Goal: Information Seeking & Learning: Learn about a topic

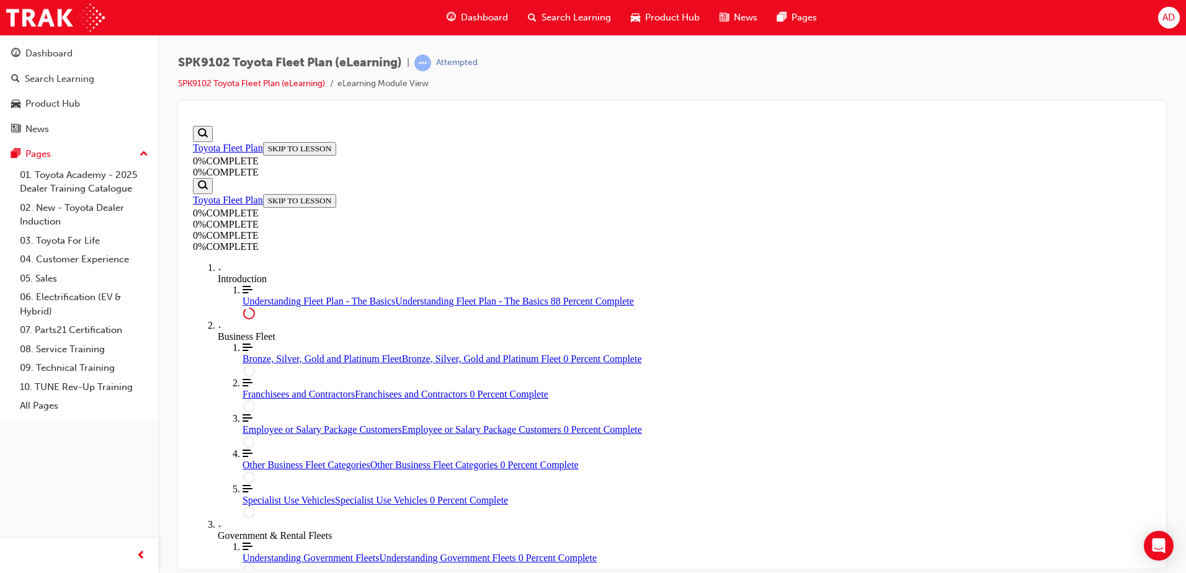
scroll to position [2172, 0]
drag, startPoint x: 816, startPoint y: 329, endPoint x: 920, endPoint y: 337, distance: 103.9
drag, startPoint x: 535, startPoint y: 375, endPoint x: 864, endPoint y: 390, distance: 329.7
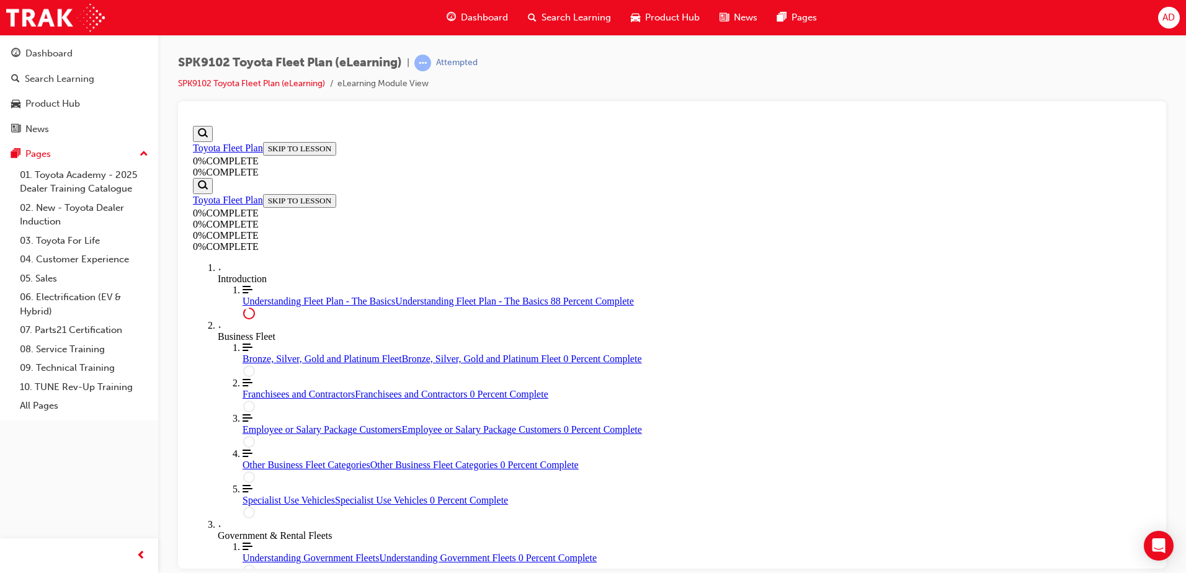
drag, startPoint x: 548, startPoint y: 324, endPoint x: 966, endPoint y: 384, distance: 421.7
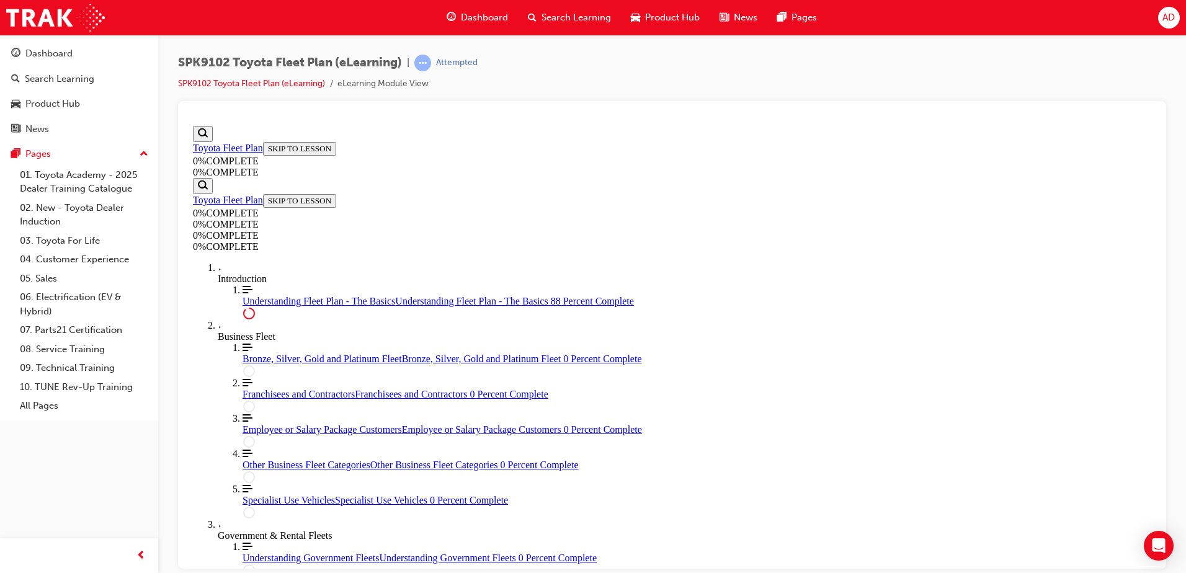
drag, startPoint x: 533, startPoint y: 419, endPoint x: 692, endPoint y: 431, distance: 159.9
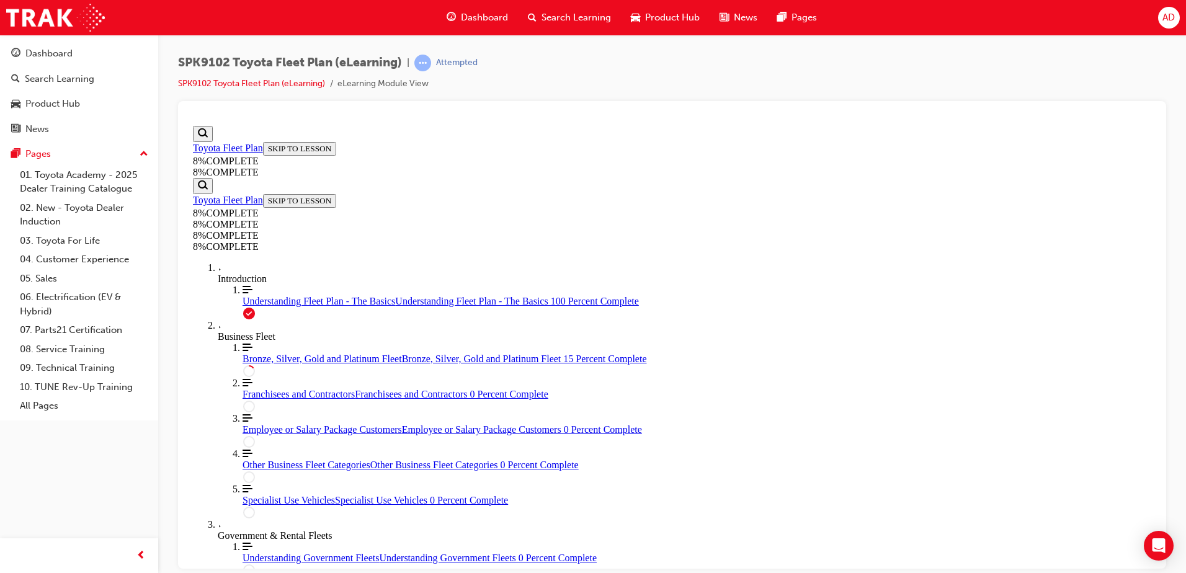
drag, startPoint x: 705, startPoint y: 436, endPoint x: 590, endPoint y: 434, distance: 114.7
drag, startPoint x: 692, startPoint y: 424, endPoint x: 699, endPoint y: 430, distance: 8.8
drag, startPoint x: 713, startPoint y: 429, endPoint x: 585, endPoint y: 424, distance: 127.8
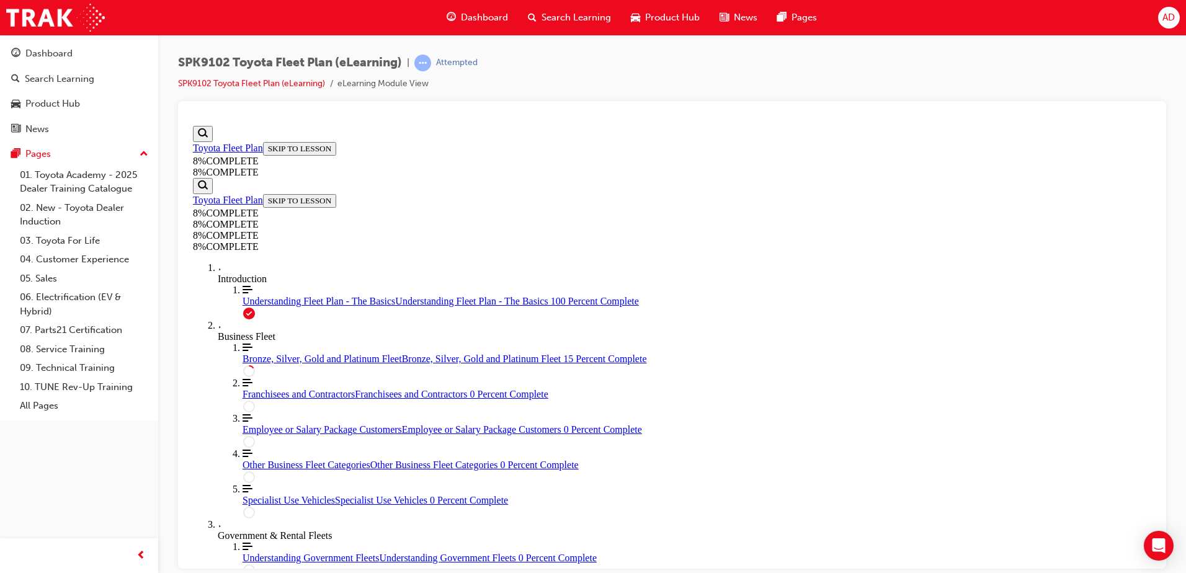
drag, startPoint x: 736, startPoint y: 451, endPoint x: 541, endPoint y: 456, distance: 194.8
drag, startPoint x: 553, startPoint y: 480, endPoint x: 544, endPoint y: 479, distance: 8.8
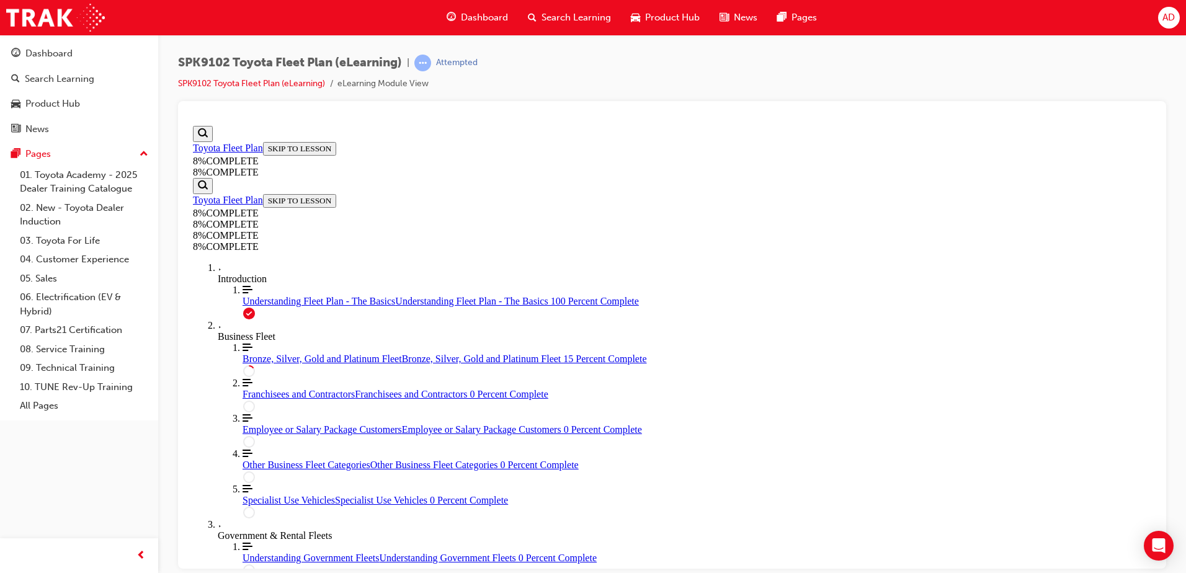
drag, startPoint x: 541, startPoint y: 477, endPoint x: 869, endPoint y: 471, distance: 328.1
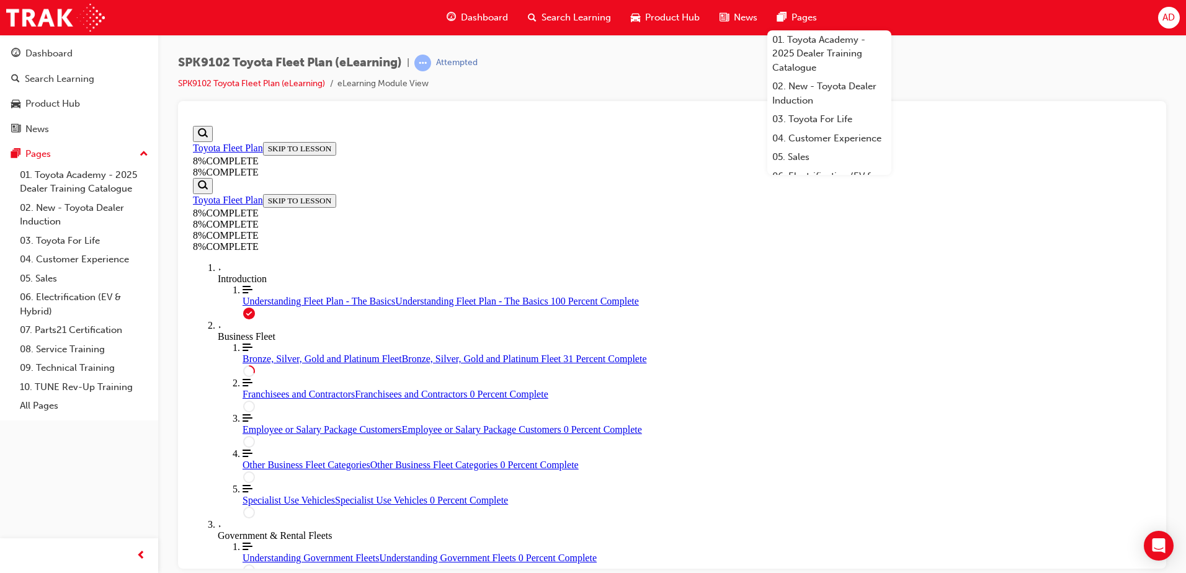
scroll to position [725, 0]
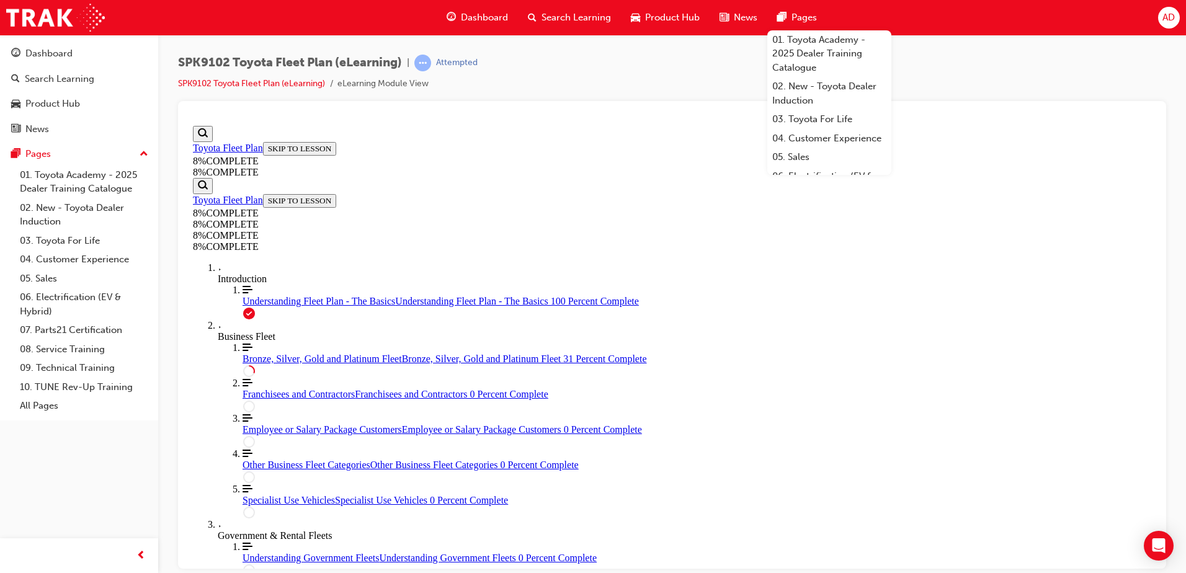
scroll to position [1035, 0]
drag, startPoint x: 718, startPoint y: 228, endPoint x: 433, endPoint y: 282, distance: 290.3
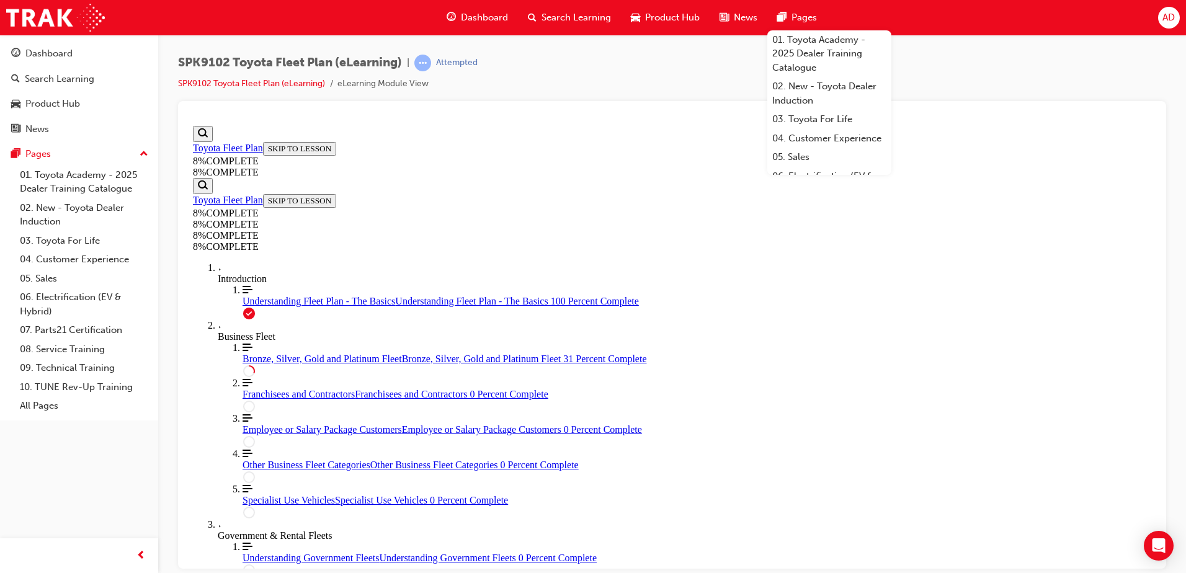
drag, startPoint x: 786, startPoint y: 417, endPoint x: 507, endPoint y: 396, distance: 279.9
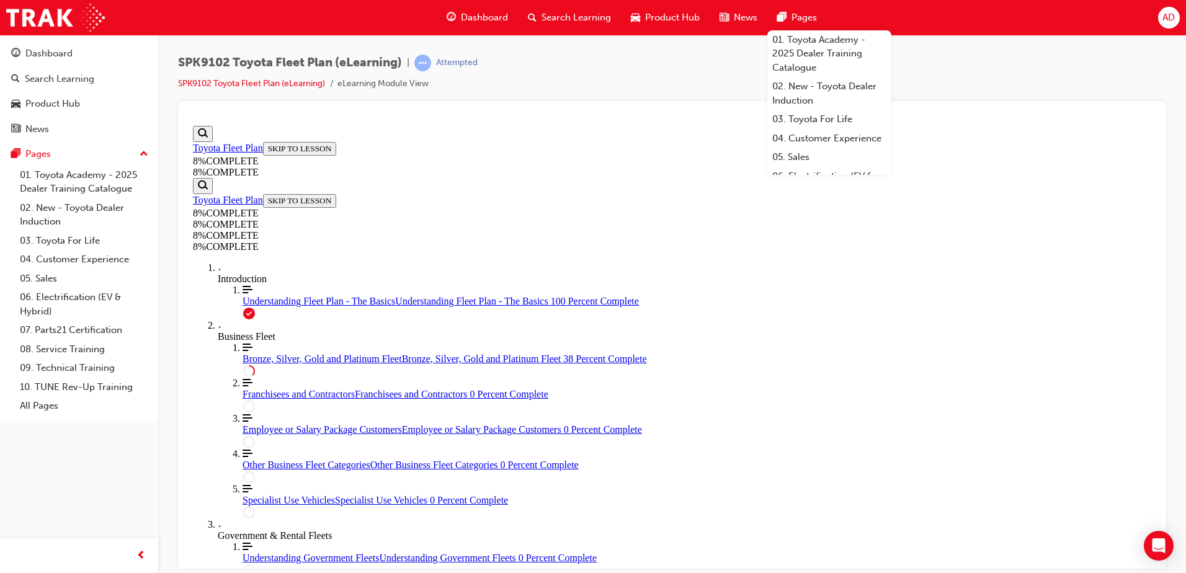
drag, startPoint x: 550, startPoint y: 404, endPoint x: 488, endPoint y: 390, distance: 63.6
drag, startPoint x: 610, startPoint y: 420, endPoint x: 523, endPoint y: 394, distance: 90.8
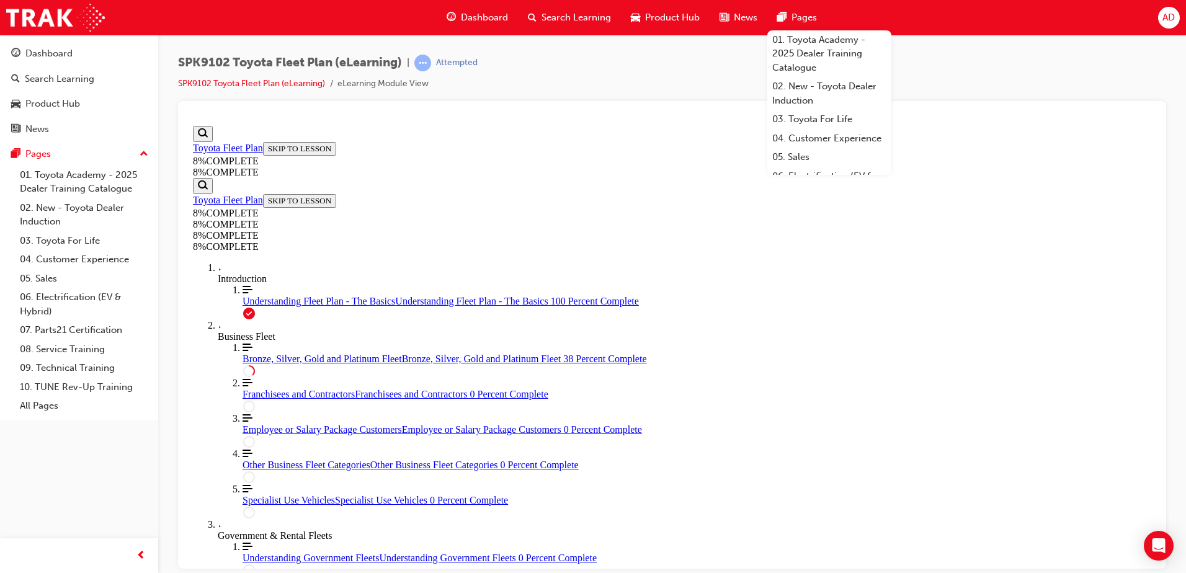
drag, startPoint x: 820, startPoint y: 426, endPoint x: 811, endPoint y: 447, distance: 22.7
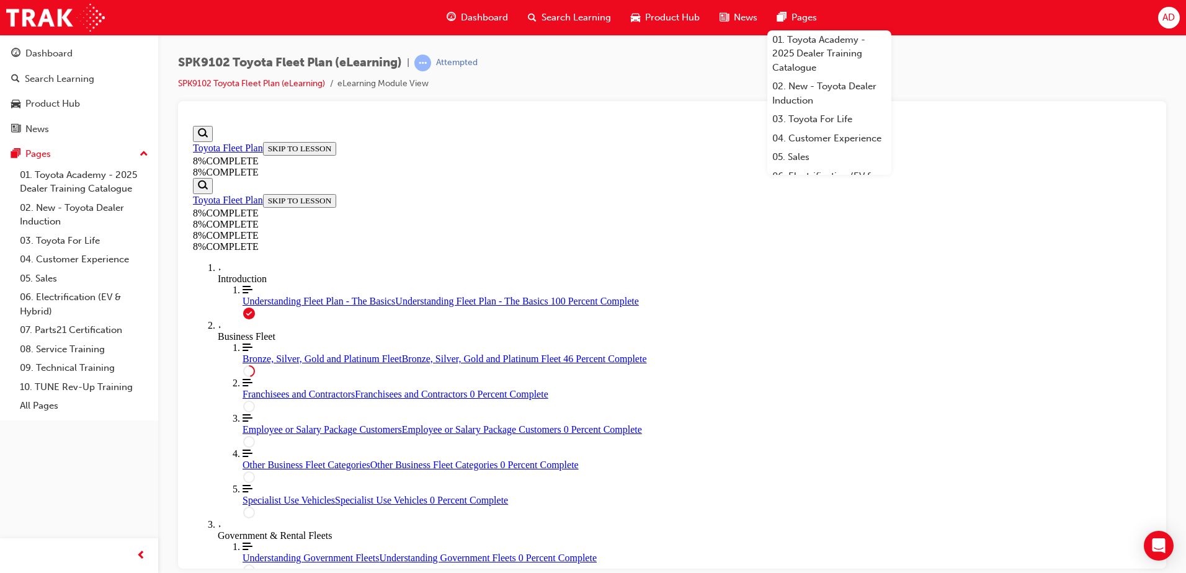
drag, startPoint x: 841, startPoint y: 424, endPoint x: 818, endPoint y: 446, distance: 31.6
drag, startPoint x: 672, startPoint y: 499, endPoint x: 709, endPoint y: 427, distance: 81.0
drag, startPoint x: 650, startPoint y: 499, endPoint x: 679, endPoint y: 288, distance: 213.5
drag, startPoint x: 670, startPoint y: 351, endPoint x: 707, endPoint y: 500, distance: 154.0
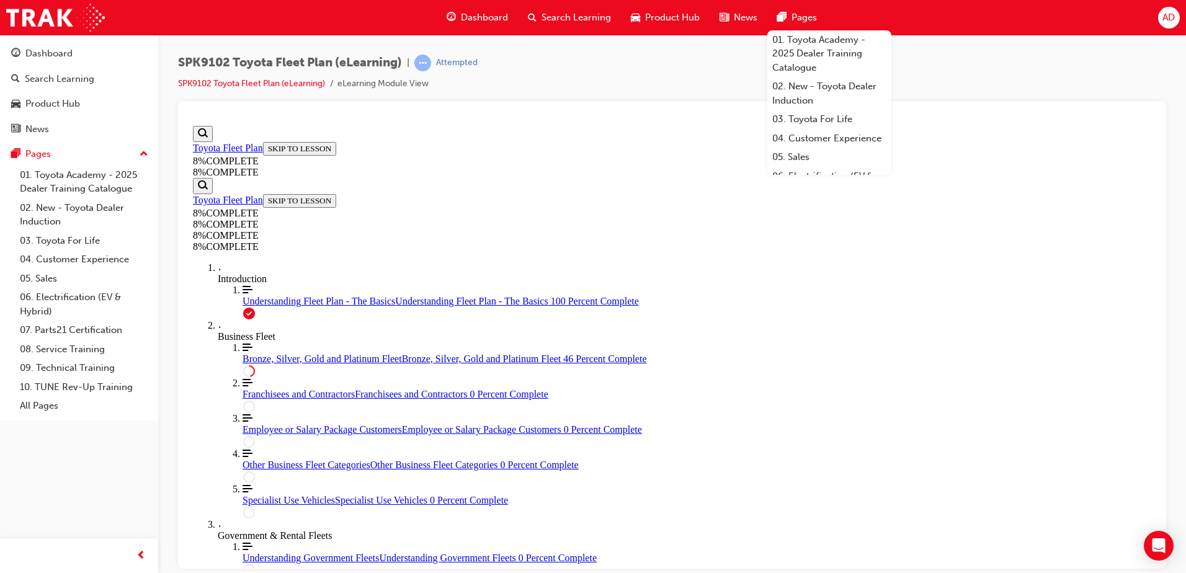
drag, startPoint x: 610, startPoint y: 355, endPoint x: 645, endPoint y: 354, distance: 34.8
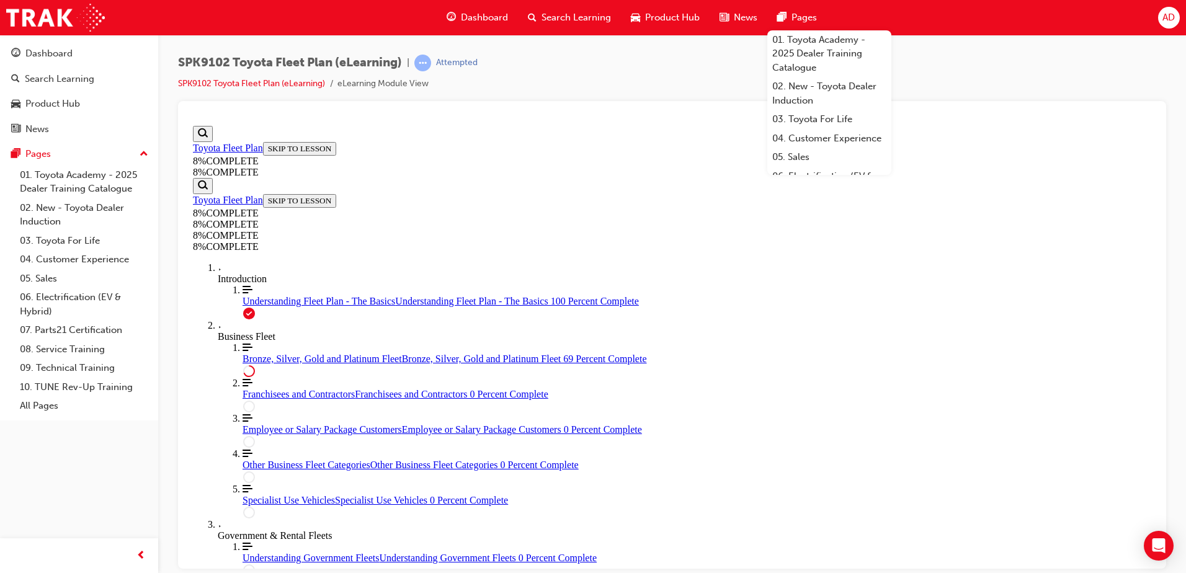
drag, startPoint x: 659, startPoint y: 247, endPoint x: 694, endPoint y: 245, distance: 34.8
drag, startPoint x: 649, startPoint y: 363, endPoint x: 674, endPoint y: 306, distance: 62.0
drag, startPoint x: 652, startPoint y: 270, endPoint x: 685, endPoint y: 391, distance: 125.3
drag, startPoint x: 645, startPoint y: 189, endPoint x: 680, endPoint y: 184, distance: 35.2
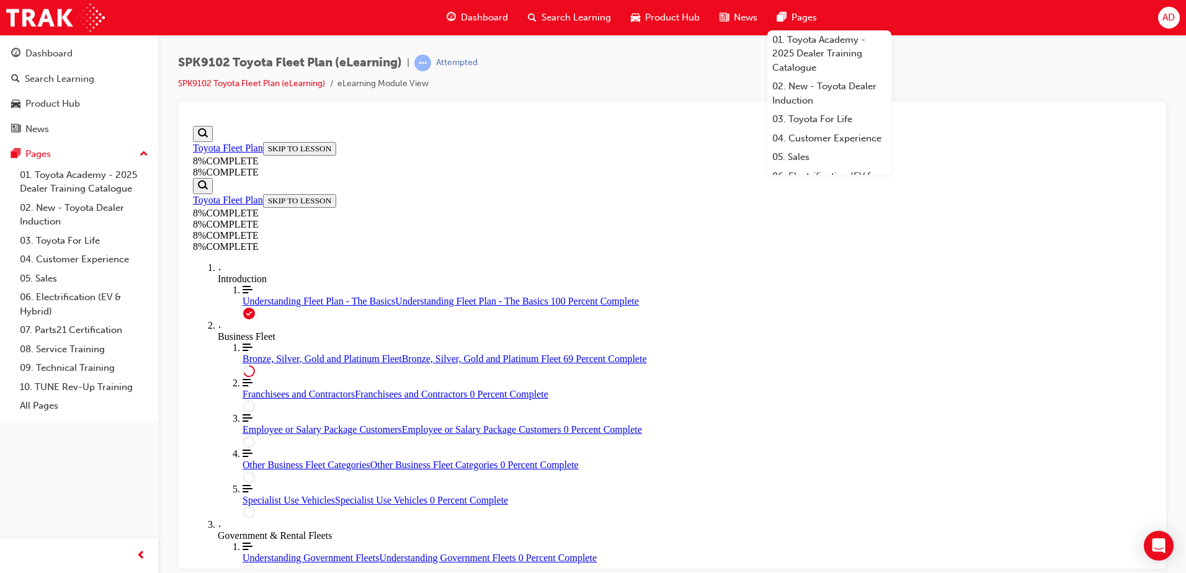
drag, startPoint x: 667, startPoint y: 249, endPoint x: 682, endPoint y: 226, distance: 27.4
drag, startPoint x: 606, startPoint y: 251, endPoint x: 606, endPoint y: 243, distance: 7.4
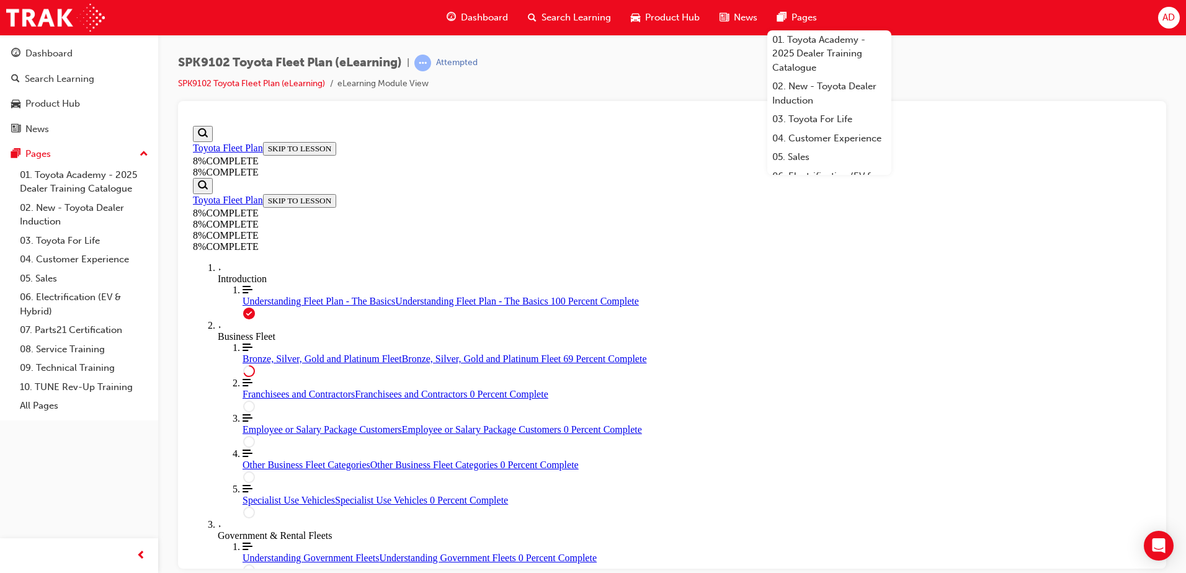
drag, startPoint x: 529, startPoint y: 249, endPoint x: 794, endPoint y: 238, distance: 265.7
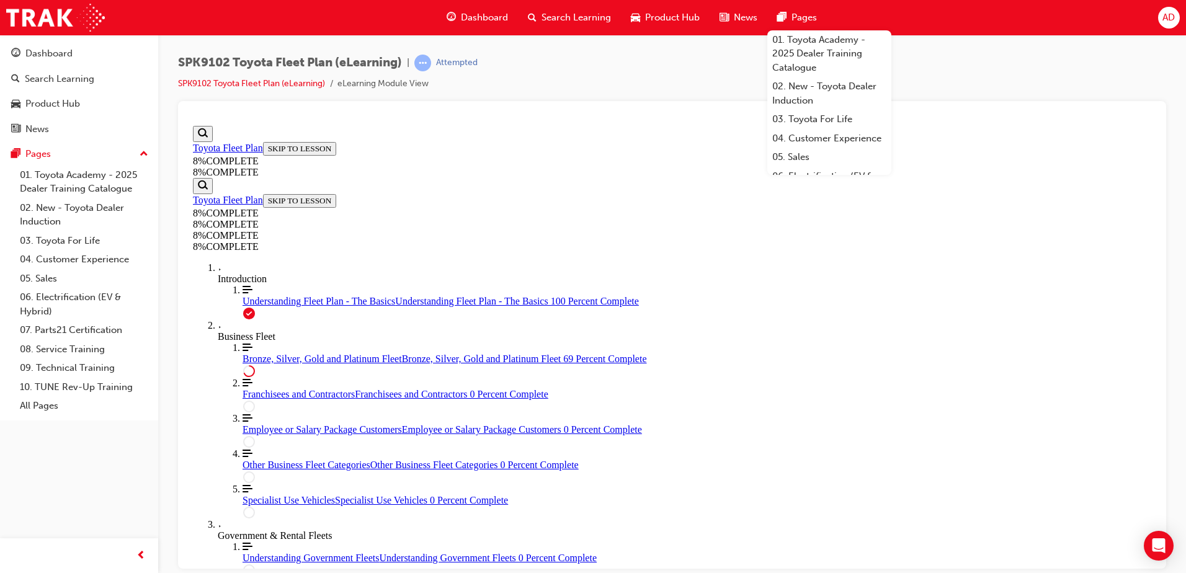
drag, startPoint x: 658, startPoint y: 337, endPoint x: 693, endPoint y: 456, distance: 123.6
drag, startPoint x: 643, startPoint y: 347, endPoint x: 671, endPoint y: 348, distance: 28.5
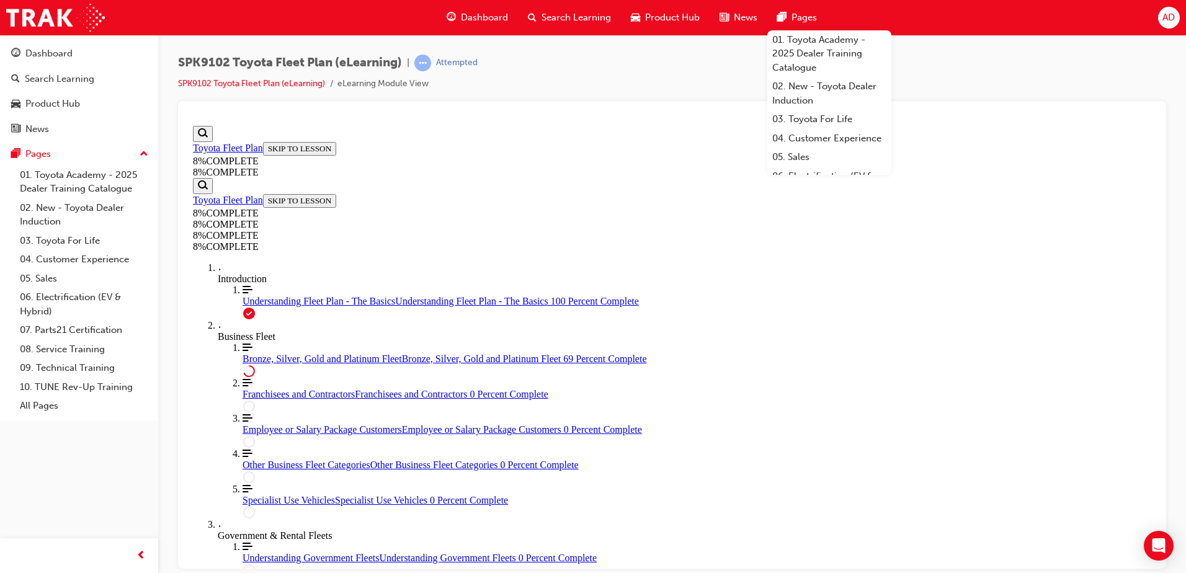
drag, startPoint x: 615, startPoint y: 398, endPoint x: 665, endPoint y: 280, distance: 127.5
drag, startPoint x: 646, startPoint y: 399, endPoint x: 653, endPoint y: 394, distance: 8.6
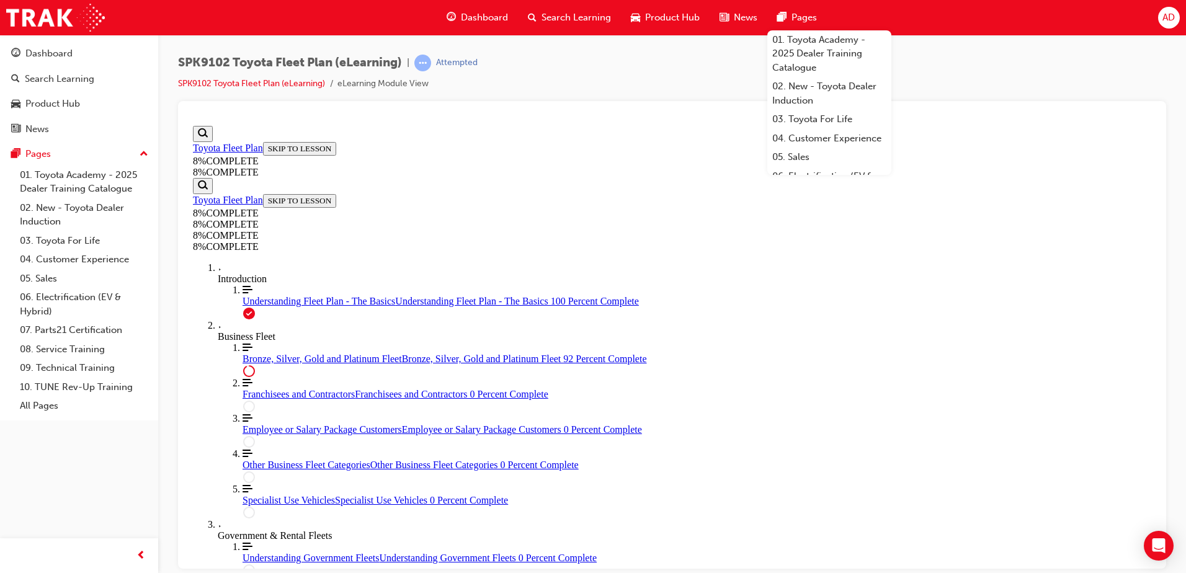
scroll to position [4838, 0]
drag, startPoint x: 669, startPoint y: 314, endPoint x: 709, endPoint y: 374, distance: 72.4
drag, startPoint x: 660, startPoint y: 308, endPoint x: 696, endPoint y: 433, distance: 130.3
drag, startPoint x: 616, startPoint y: 305, endPoint x: 651, endPoint y: 302, distance: 34.2
